Goal: Task Accomplishment & Management: Complete application form

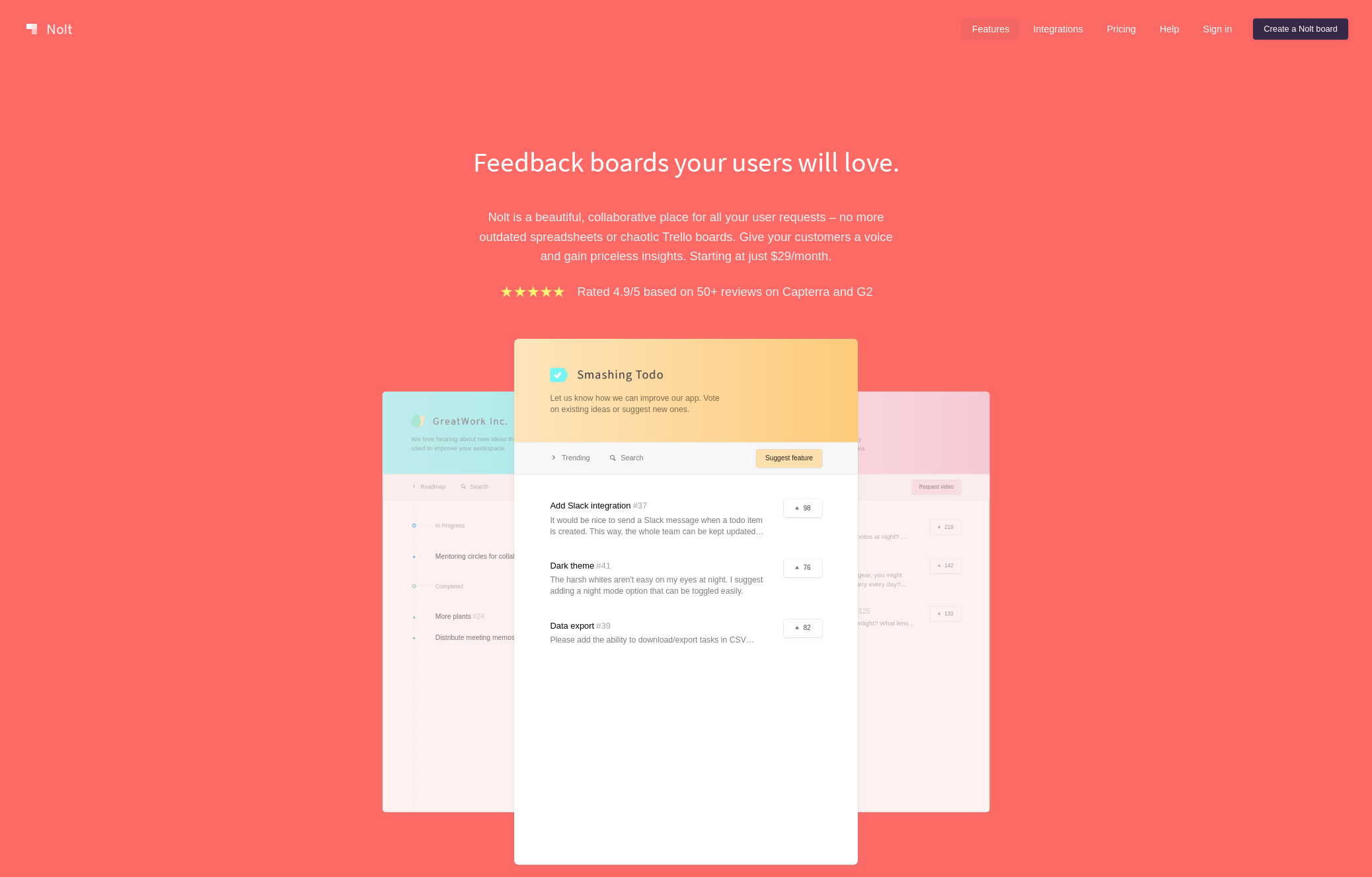
click at [999, 30] on link "Features" at bounding box center [991, 29] width 59 height 21
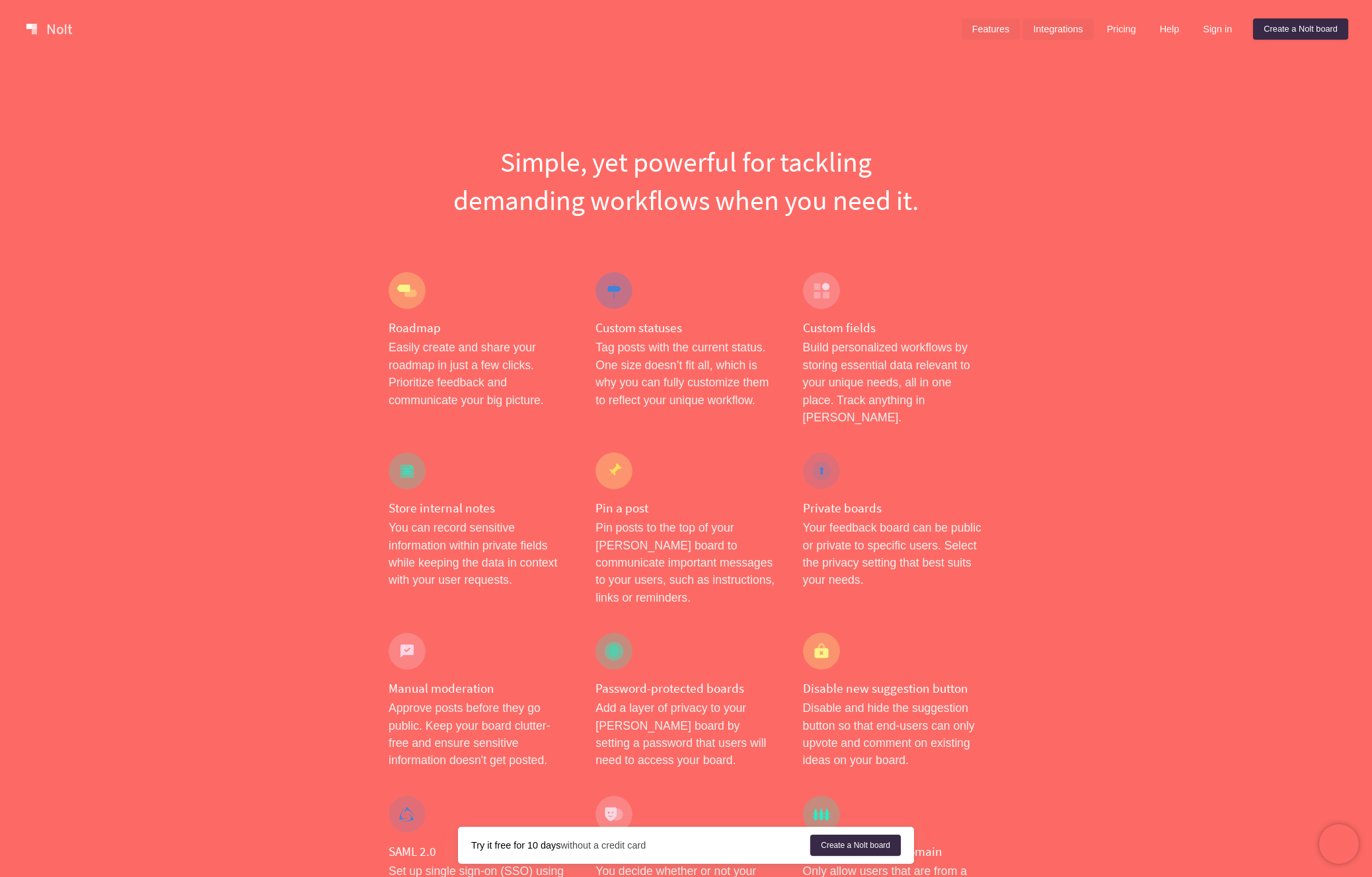
click at [1061, 23] on link "Integrations" at bounding box center [1058, 29] width 71 height 21
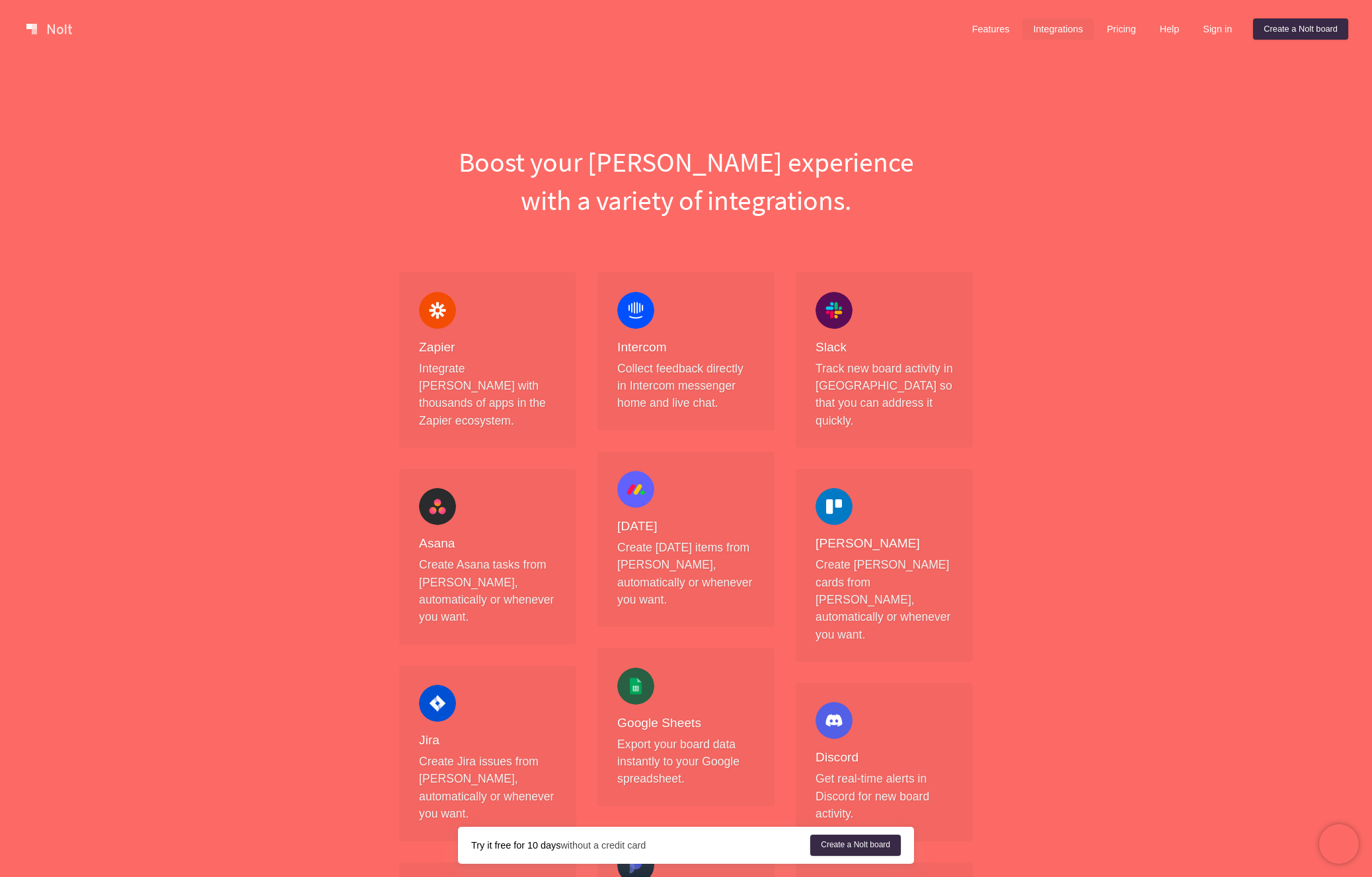
click at [663, 366] on p "Collect feedback directly in Intercom messenger home and live chat." at bounding box center [686, 386] width 137 height 52
click at [478, 351] on h4 "Zapier" at bounding box center [488, 347] width 137 height 16
click at [735, 347] on h4 "Intercom" at bounding box center [686, 347] width 137 height 16
click at [988, 34] on link "Features" at bounding box center [991, 29] width 59 height 21
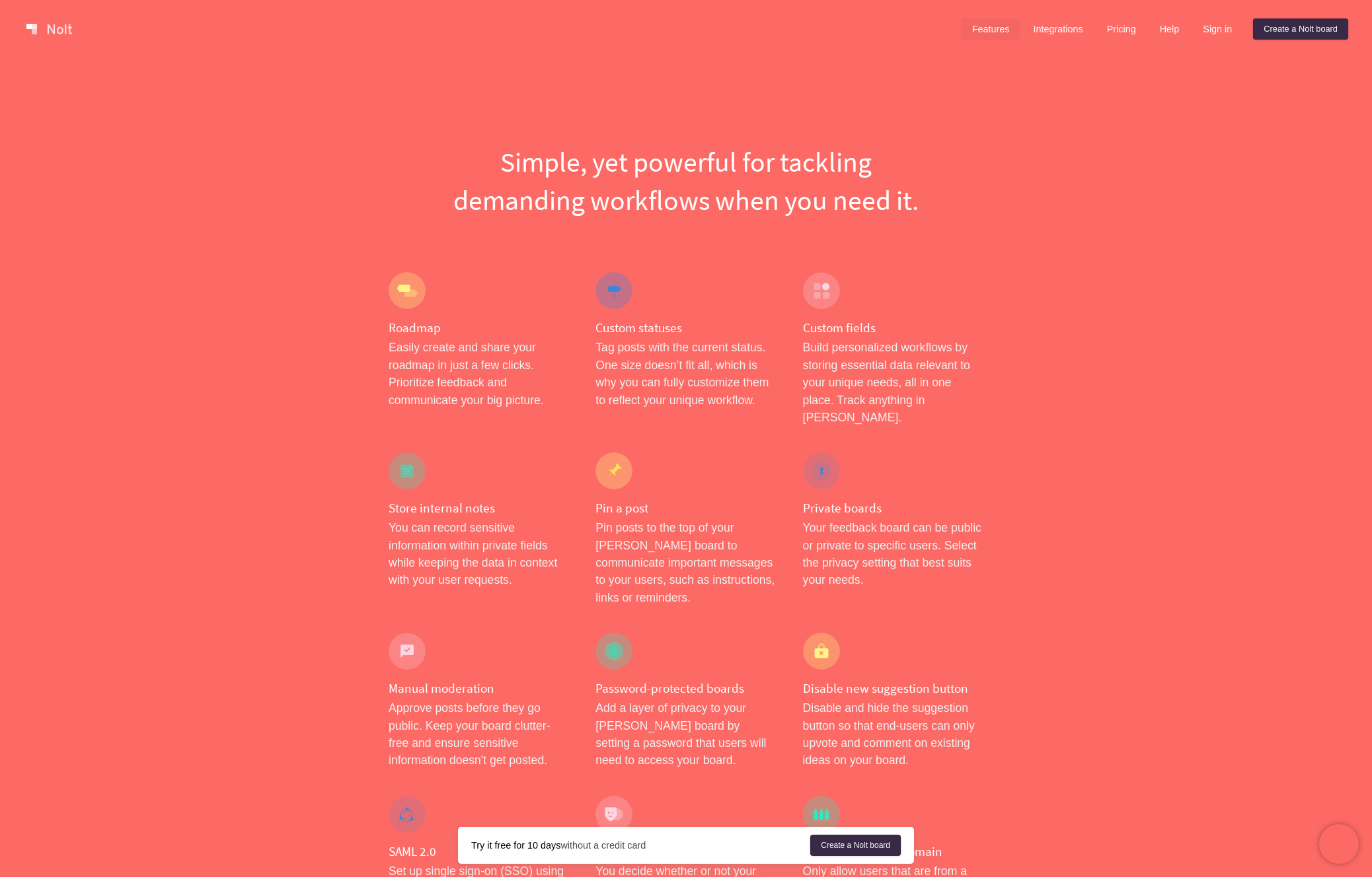
click at [64, 30] on link at bounding box center [49, 29] width 56 height 21
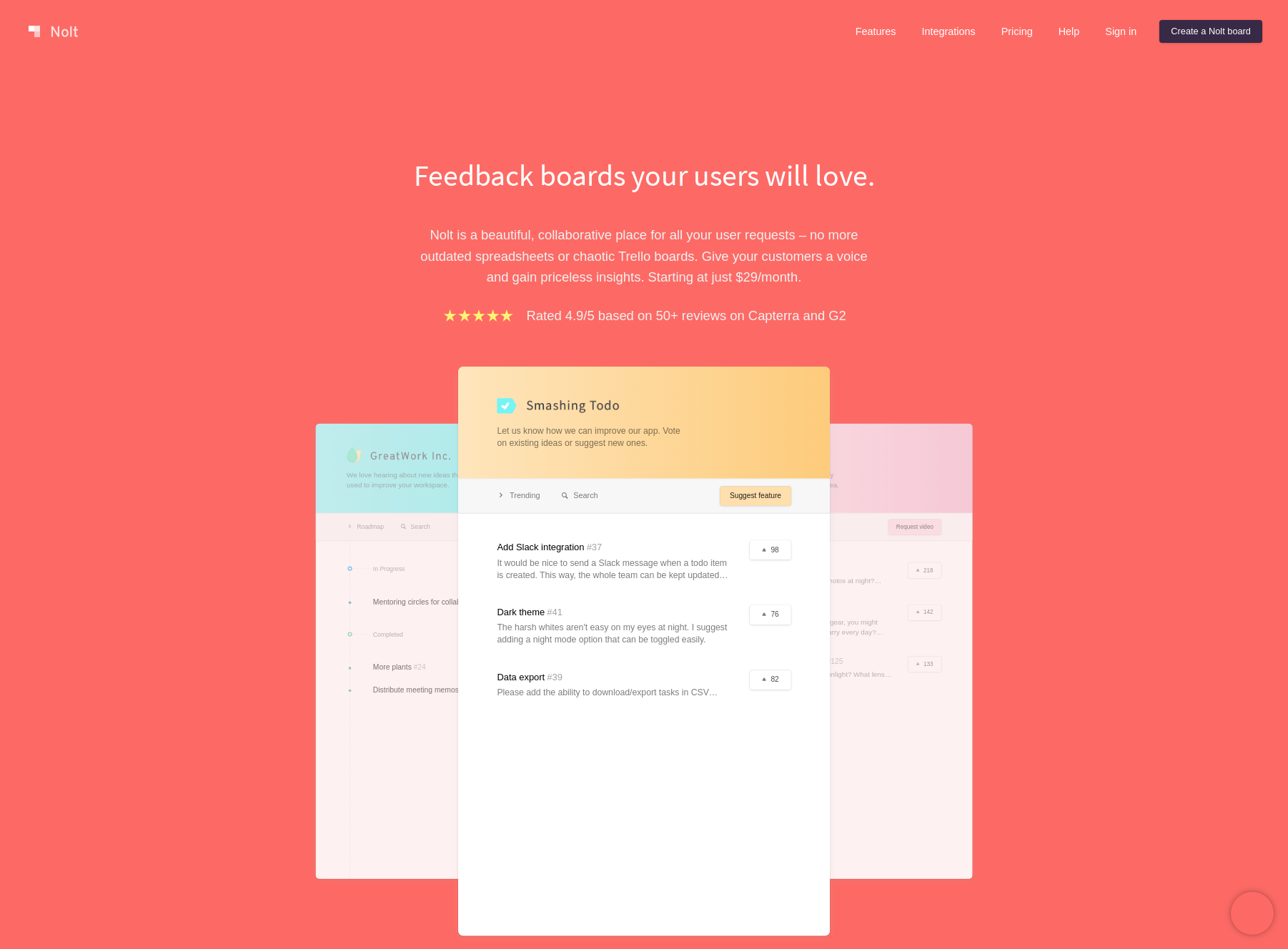
drag, startPoint x: 523, startPoint y: 413, endPoint x: 536, endPoint y: 406, distance: 14.8
click at [524, 413] on div at bounding box center [644, 651] width 372 height 569
click at [543, 405] on div at bounding box center [644, 651] width 372 height 569
click at [1185, 31] on link "Create a Nolt board" at bounding box center [1211, 31] width 103 height 23
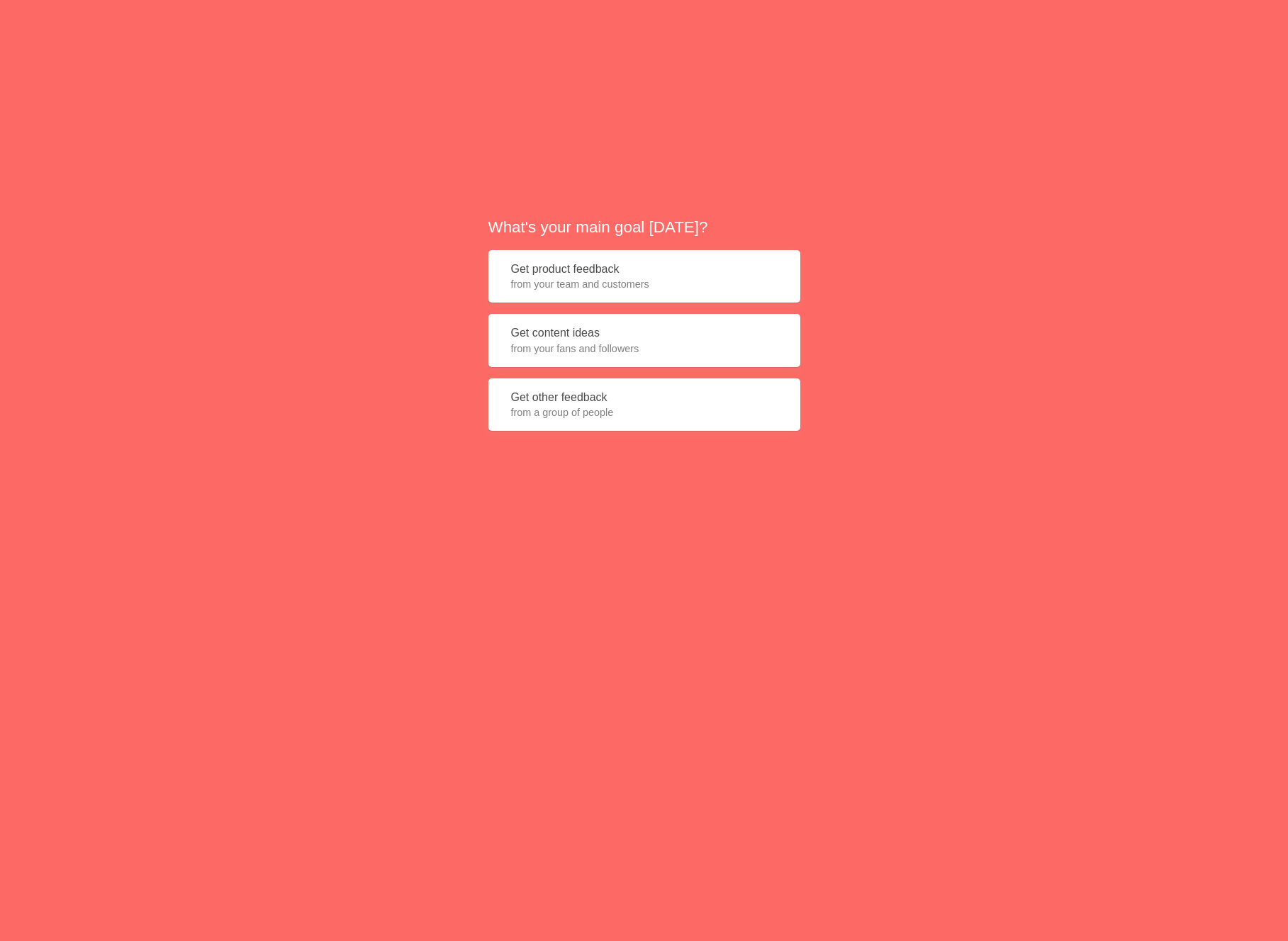
click at [657, 410] on span "from a group of people" at bounding box center [644, 412] width 266 height 14
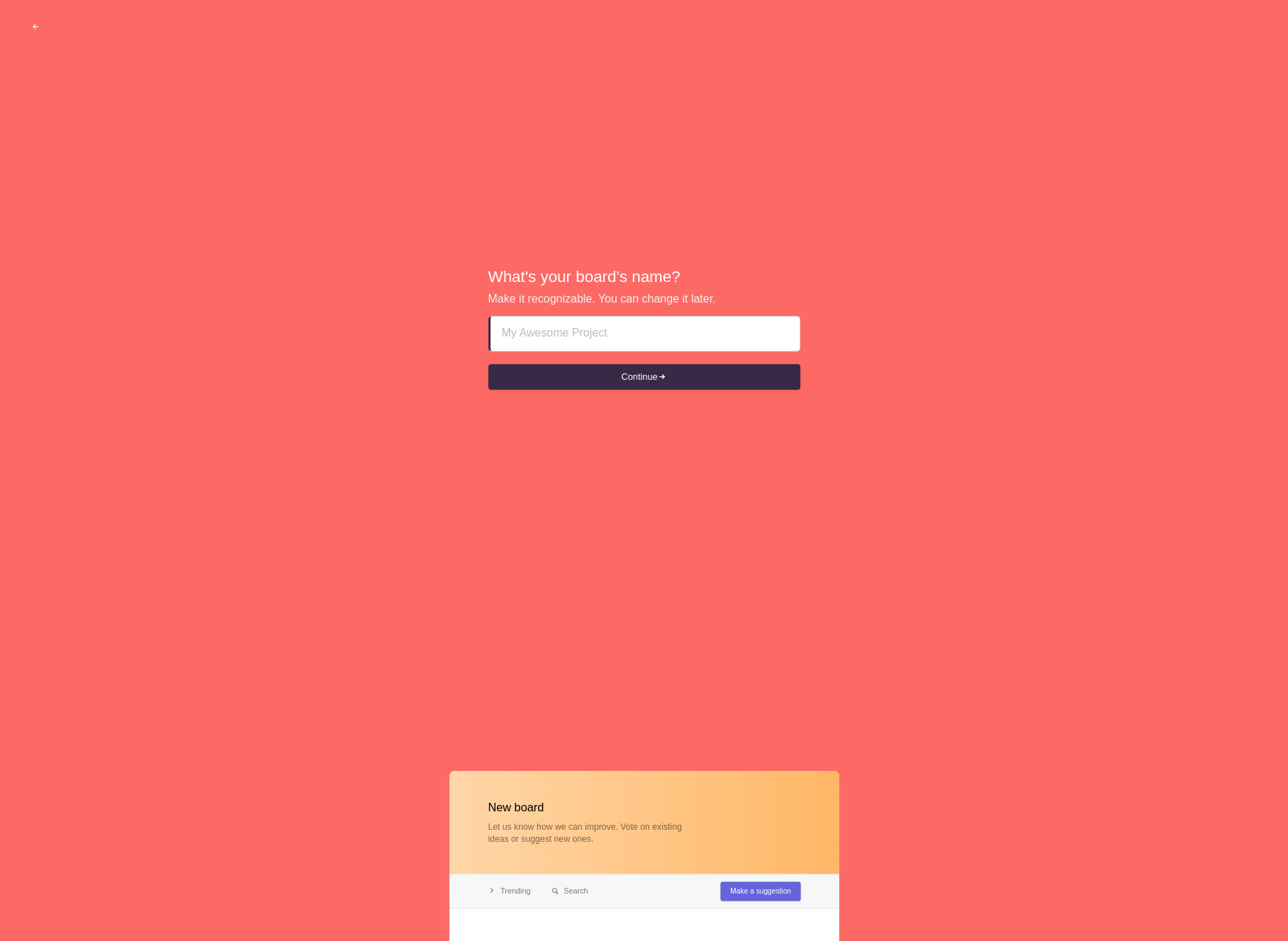
click at [603, 331] on input at bounding box center [644, 334] width 286 height 34
drag, startPoint x: 545, startPoint y: 335, endPoint x: 672, endPoint y: 338, distance: 127.0
click at [672, 338] on input "Masaar by [PERSON_NAME]" at bounding box center [644, 334] width 286 height 34
drag, startPoint x: 539, startPoint y: 332, endPoint x: 629, endPoint y: 338, distance: 90.2
click at [629, 338] on input "Masaar by [PERSON_NAME]" at bounding box center [644, 334] width 286 height 34
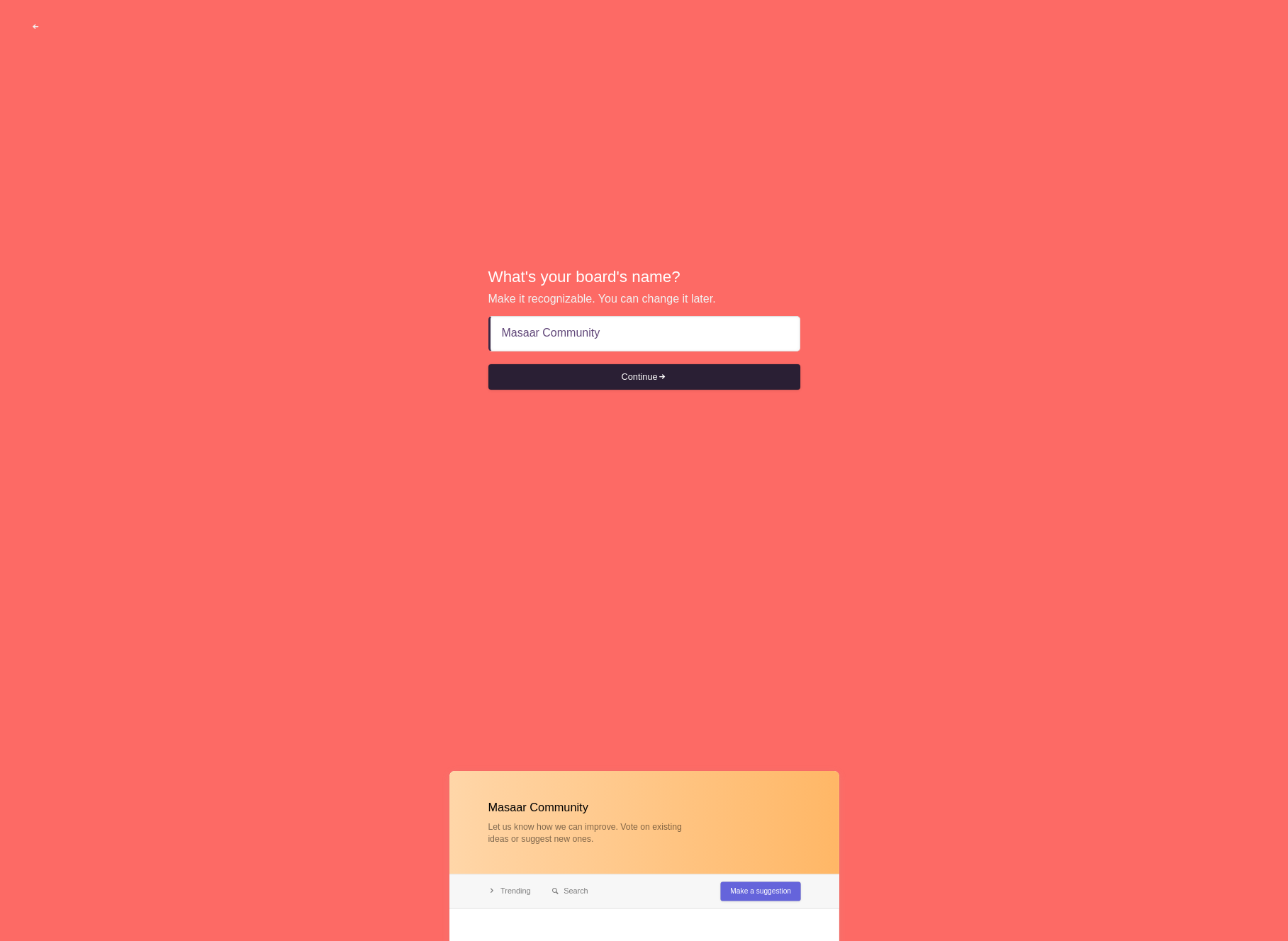
click at [654, 375] on button "Continue" at bounding box center [644, 377] width 312 height 26
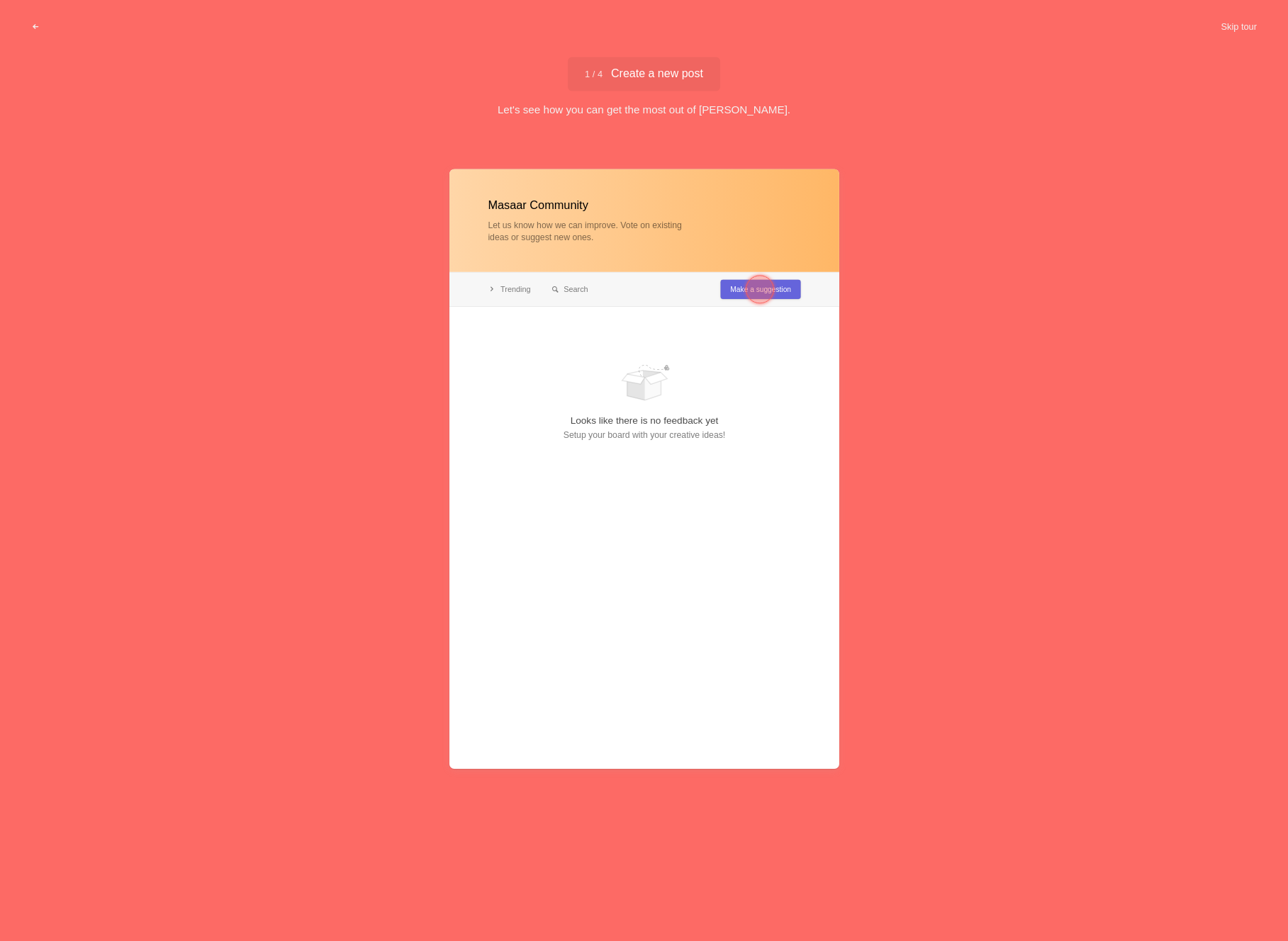
type input "Masaar Community"
click at [644, 376] on div at bounding box center [644, 468] width 390 height 600
click at [749, 285] on div at bounding box center [760, 288] width 28 height 28
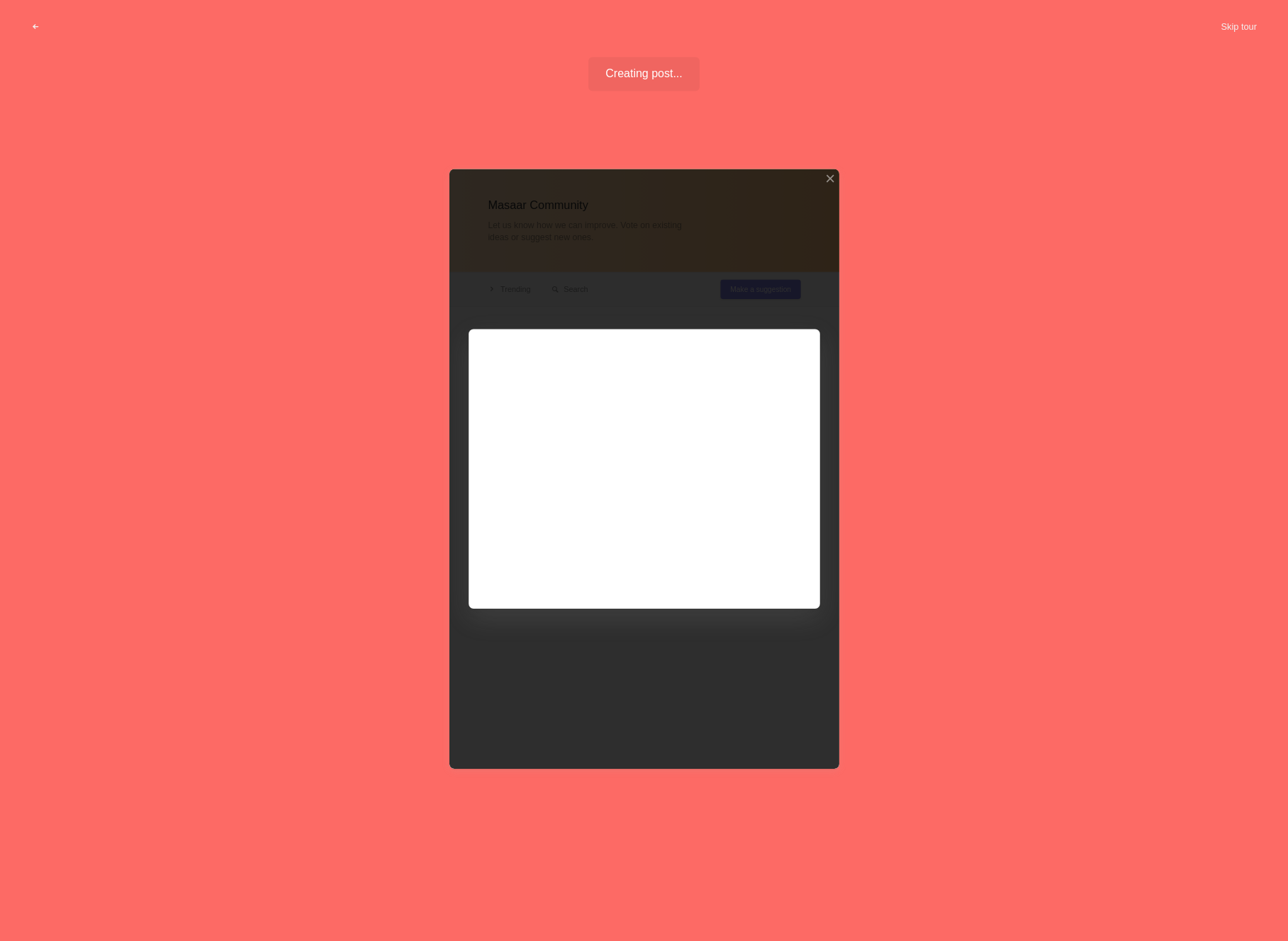
click at [769, 574] on div at bounding box center [644, 468] width 390 height 600
click at [809, 282] on div at bounding box center [644, 468] width 390 height 600
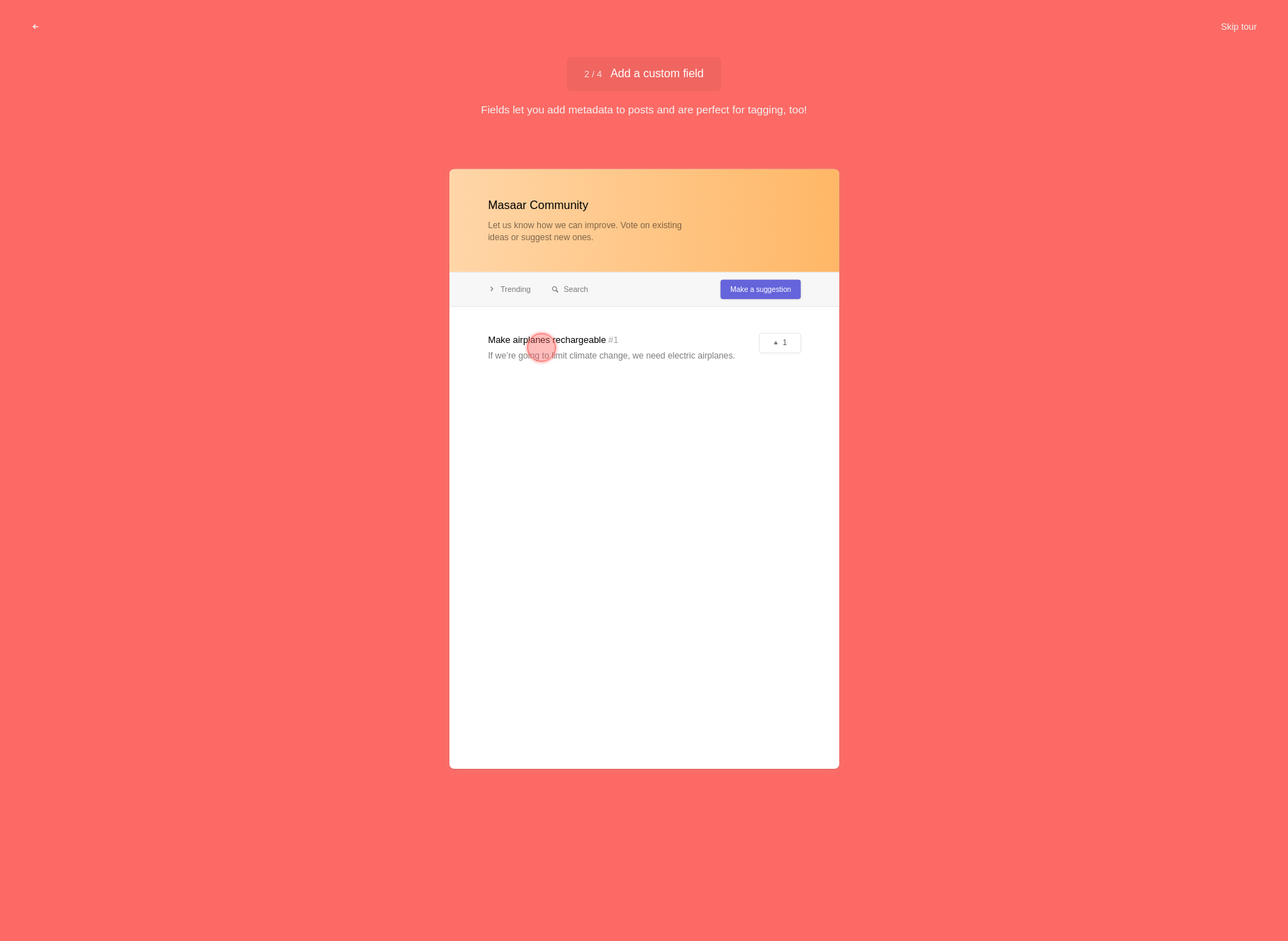
click at [1211, 21] on button "Skip tour" at bounding box center [1239, 27] width 70 height 26
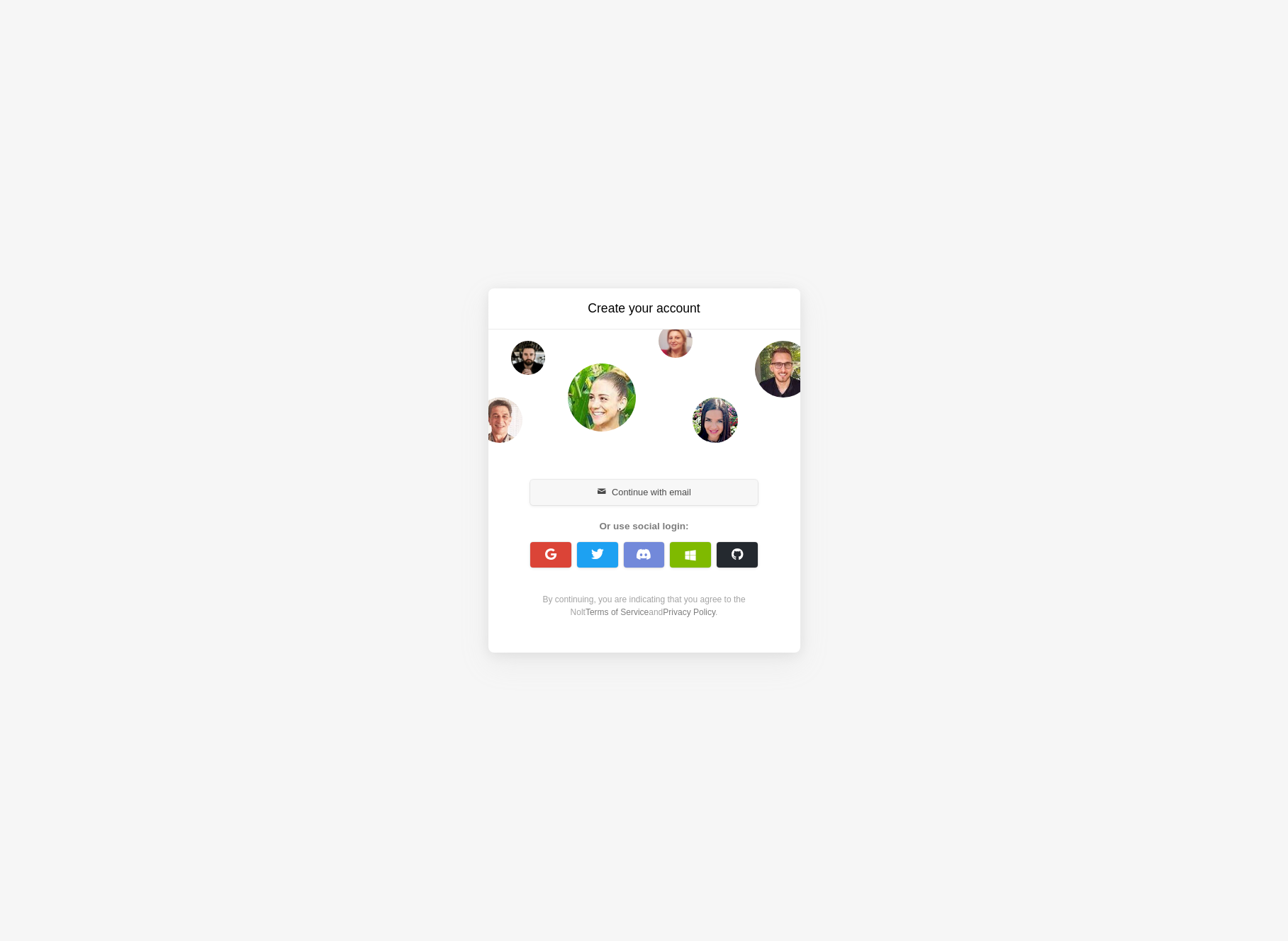
click at [627, 486] on button "Continue with email" at bounding box center [644, 493] width 228 height 26
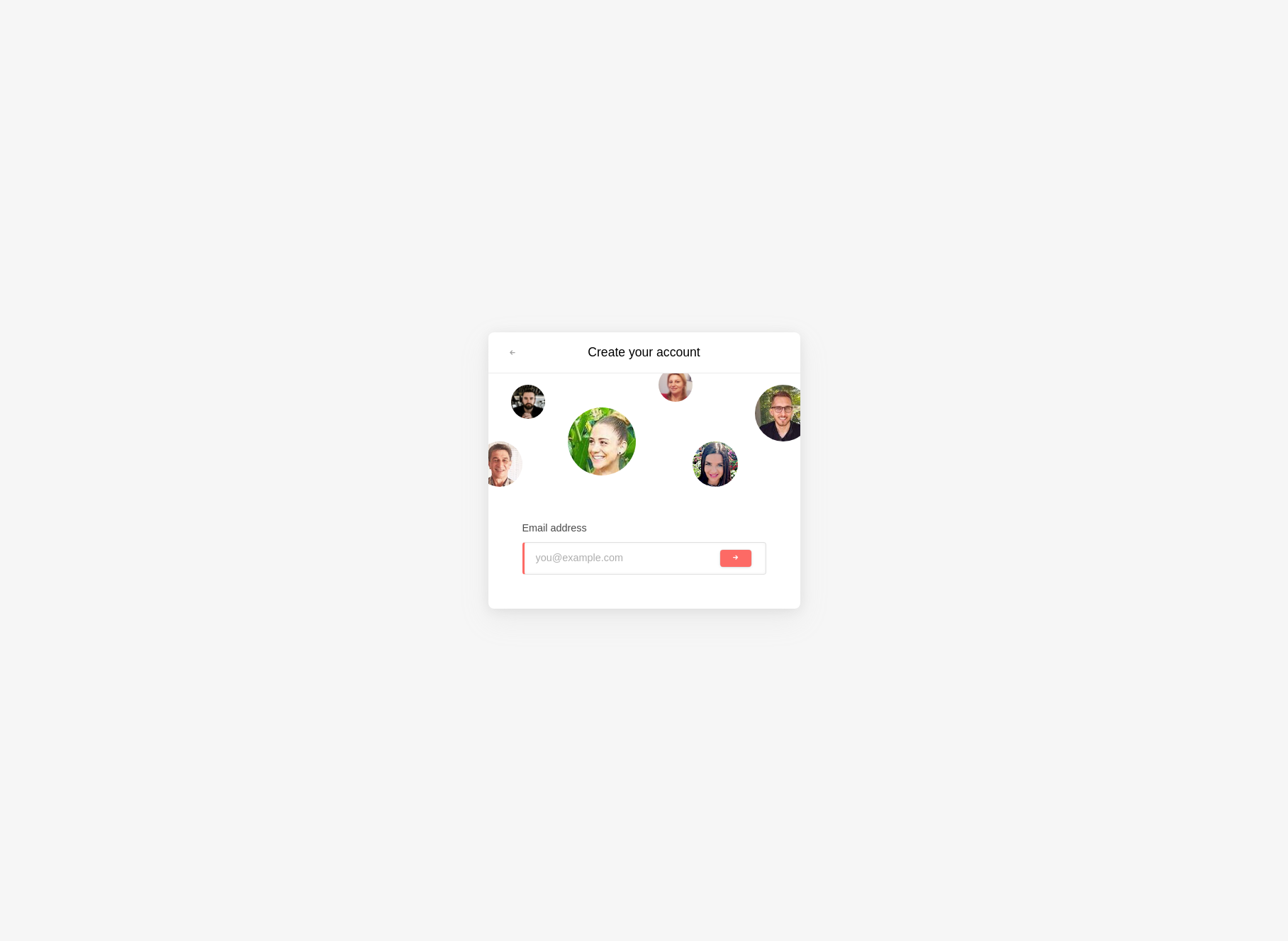
click at [603, 545] on input "email" at bounding box center [627, 559] width 182 height 31
type input "[DOMAIN_NAME][EMAIL_ADDRESS][DOMAIN_NAME]"
click at [720, 550] on button "submit" at bounding box center [735, 559] width 30 height 17
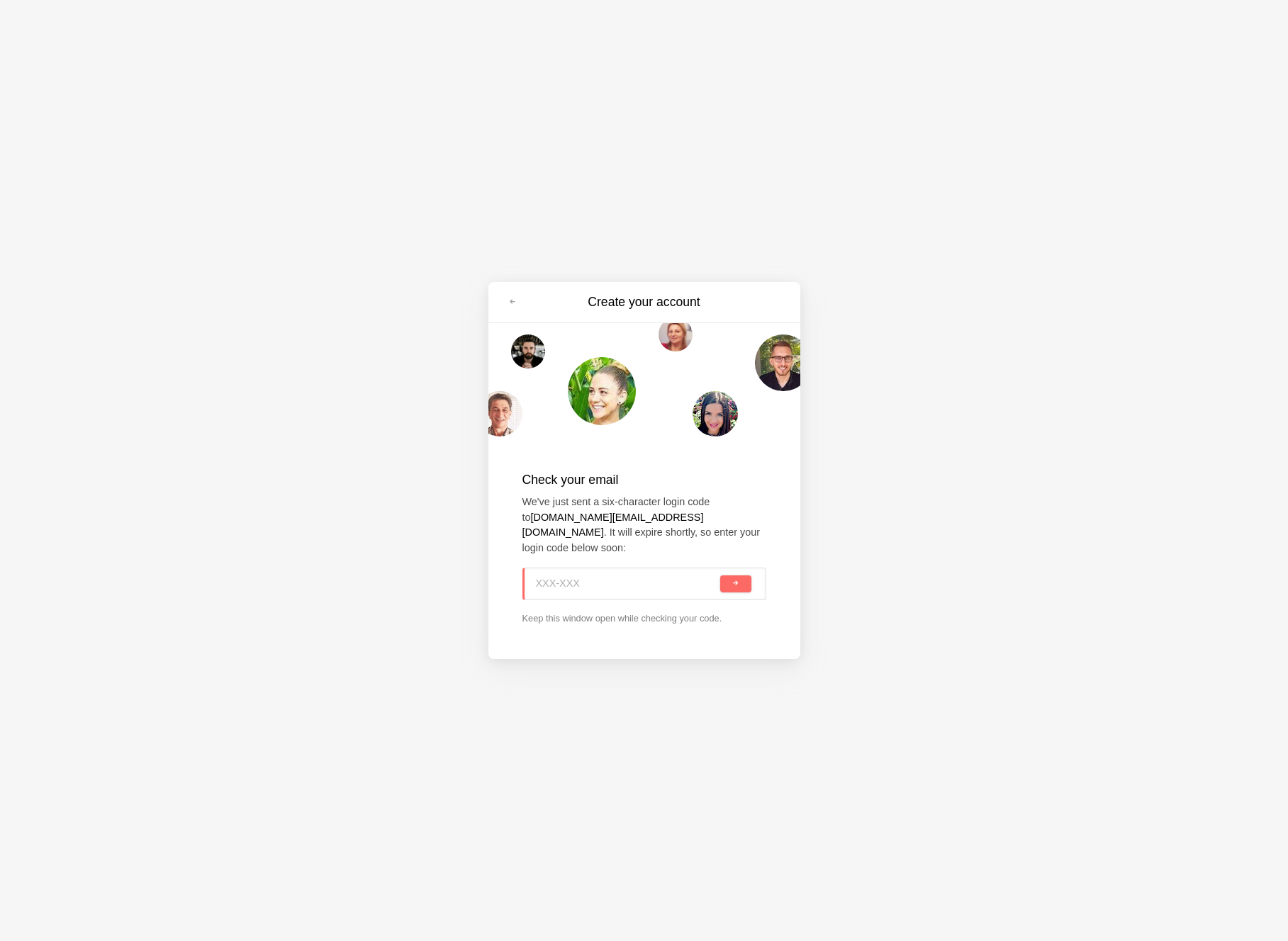
paste input "0Q4-CKF"
type input "0Q4-CKF"
click at [749, 575] on button "submit" at bounding box center [735, 584] width 30 height 17
